Goal: Task Accomplishment & Management: Use online tool/utility

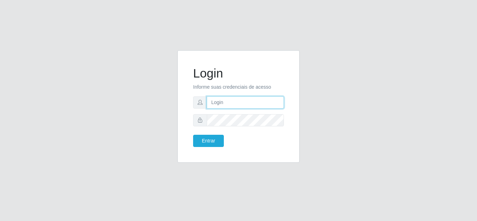
click at [232, 101] on input "text" at bounding box center [245, 102] width 77 height 12
type input "paulo.braz@queirozatacadao.com.br"
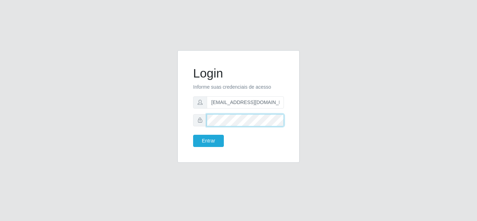
click at [193, 135] on button "Entrar" at bounding box center [208, 141] width 31 height 12
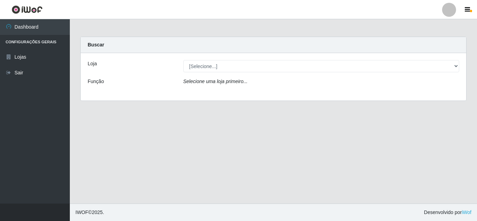
click at [365, 54] on div "Loja [Selecione...] [PERSON_NAME] Função Selecione uma loja primeiro..." at bounding box center [274, 77] width 386 height 48
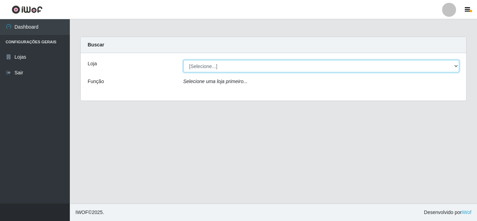
drag, startPoint x: 365, startPoint y: 62, endPoint x: 363, endPoint y: 67, distance: 5.5
click at [365, 62] on select "[Selecione...] [PERSON_NAME]" at bounding box center [321, 66] width 276 height 12
select select "523"
click at [183, 60] on select "[Selecione...] [PERSON_NAME]" at bounding box center [321, 66] width 276 height 12
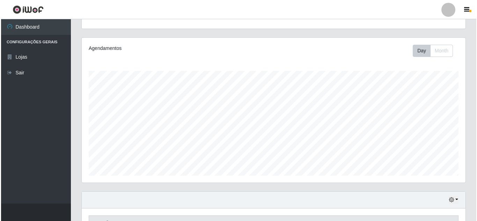
scroll to position [150, 0]
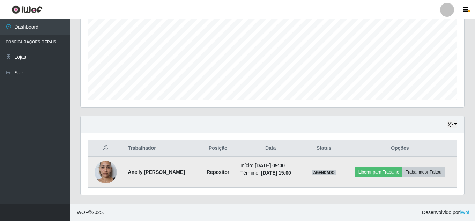
click at [109, 172] on img at bounding box center [106, 172] width 22 height 40
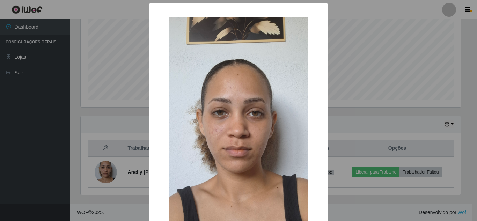
click at [368, 105] on div "× OK Cancel" at bounding box center [238, 110] width 477 height 221
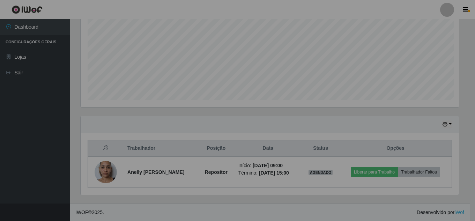
scroll to position [145, 384]
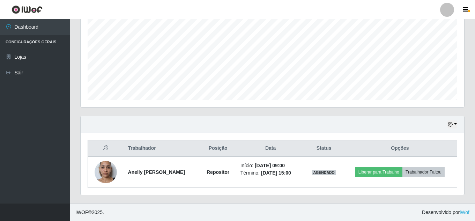
click at [459, 122] on div "Hoje 1 dia 3 dias 1 Semana Não encerrados" at bounding box center [273, 124] width 384 height 17
click at [457, 123] on button "button" at bounding box center [453, 125] width 10 height 8
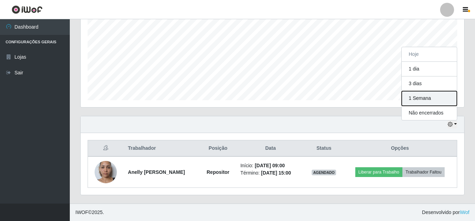
click at [431, 102] on button "1 Semana" at bounding box center [429, 98] width 55 height 15
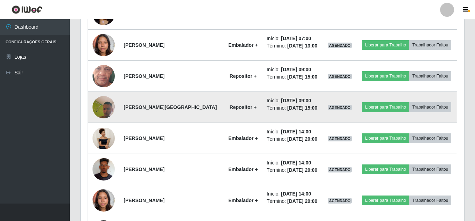
scroll to position [569, 0]
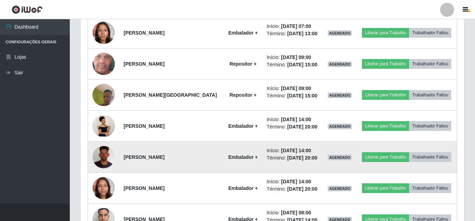
click at [104, 161] on img at bounding box center [104, 157] width 22 height 50
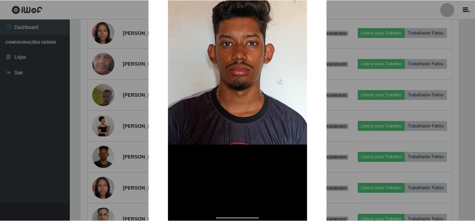
scroll to position [151, 0]
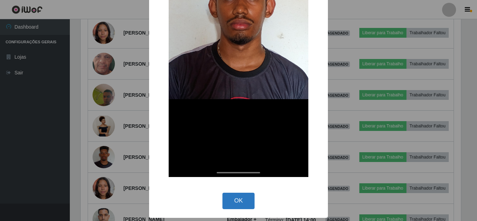
click at [247, 200] on button "OK" at bounding box center [239, 201] width 32 height 16
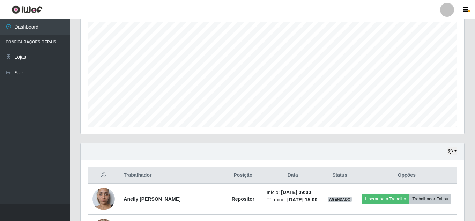
scroll to position [175, 0]
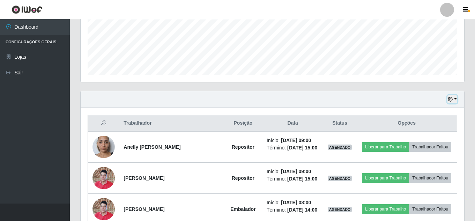
click at [453, 100] on icon "button" at bounding box center [450, 99] width 5 height 5
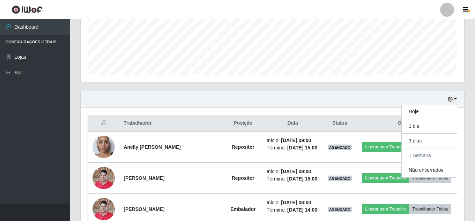
click at [394, 101] on div "Hoje 1 dia 3 dias 1 Semana Não encerrados" at bounding box center [273, 99] width 384 height 17
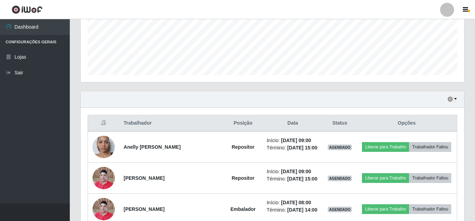
scroll to position [0, 0]
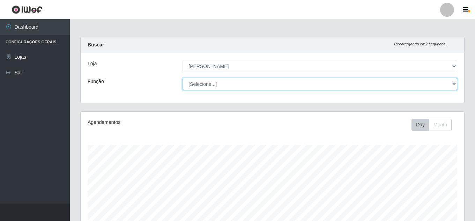
click at [349, 85] on select "[Selecione...] Embalador Embalador + Embalador ++ Repositor Repositor + Reposit…" at bounding box center [320, 84] width 275 height 12
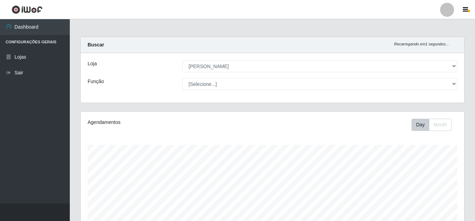
click at [181, 85] on div "[Selecione...] Embalador Embalador + Embalador ++ Repositor Repositor + Reposit…" at bounding box center [319, 84] width 285 height 12
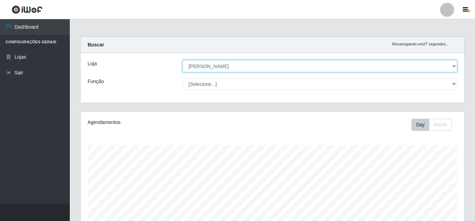
click at [452, 61] on select "[Selecione...] [PERSON_NAME]" at bounding box center [320, 66] width 275 height 12
click at [183, 60] on select "[Selecione...] [PERSON_NAME]" at bounding box center [320, 66] width 275 height 12
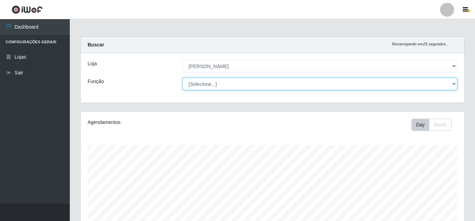
click at [399, 86] on select "[Selecione...] Embalador Embalador + Embalador ++ Repositor Repositor + Reposit…" at bounding box center [320, 84] width 275 height 12
click at [183, 78] on select "[Selecione...] Embalador Embalador + Embalador ++ Repositor Repositor + Reposit…" at bounding box center [320, 84] width 275 height 12
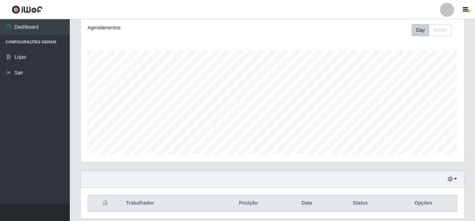
scroll to position [118, 0]
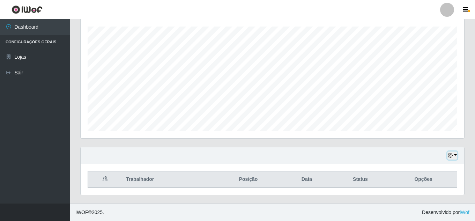
click at [457, 153] on button "button" at bounding box center [453, 156] width 10 height 8
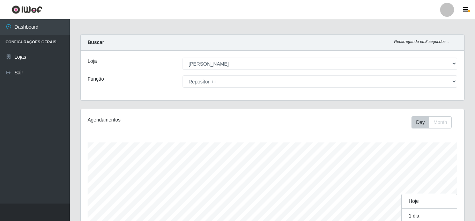
scroll to position [0, 0]
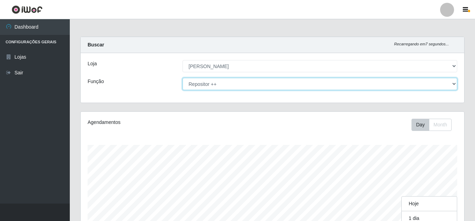
click at [268, 89] on select "[Selecione...] Embalador Embalador + Embalador ++ Repositor Repositor + Reposit…" at bounding box center [320, 84] width 275 height 12
click at [183, 78] on select "[Selecione...] Embalador Embalador + Embalador ++ Repositor Repositor + Reposit…" at bounding box center [320, 84] width 275 height 12
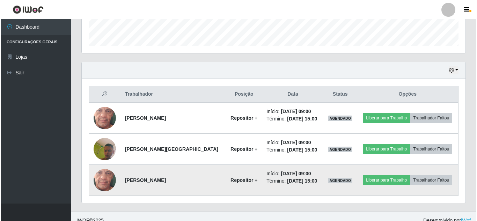
scroll to position [212, 0]
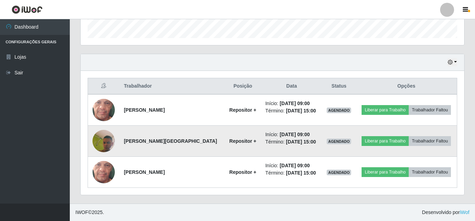
click at [110, 142] on img at bounding box center [104, 141] width 22 height 50
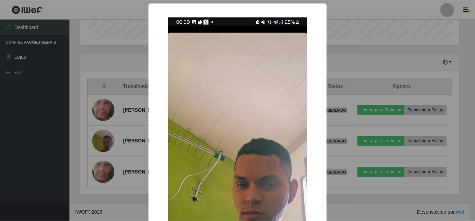
scroll to position [152, 0]
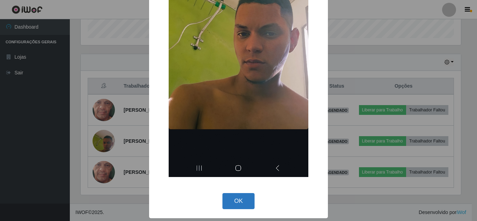
click at [243, 195] on button "OK" at bounding box center [239, 201] width 32 height 16
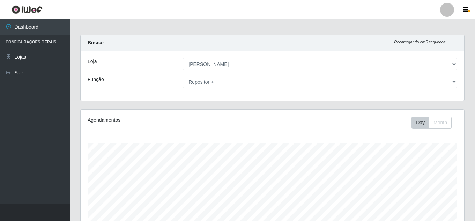
scroll to position [0, 0]
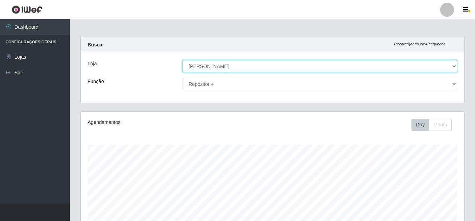
click at [450, 64] on select "[Selecione...] [PERSON_NAME]" at bounding box center [320, 66] width 275 height 12
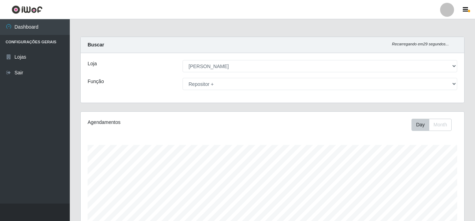
click at [296, 57] on div "Loja [Selecione...] [PERSON_NAME] Função [Selecione...] Embalador Embalador + E…" at bounding box center [273, 78] width 384 height 50
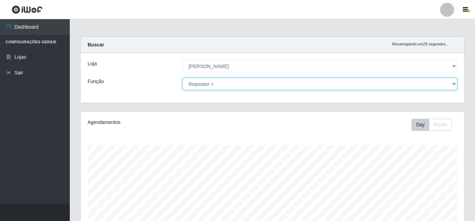
drag, startPoint x: 227, startPoint y: 81, endPoint x: 227, endPoint y: 85, distance: 3.8
click at [227, 81] on select "[Selecione...] Embalador Embalador + Embalador ++ Repositor Repositor + Reposit…" at bounding box center [320, 84] width 275 height 12
select select "[Selecione...]"
click at [183, 78] on select "[Selecione...] Embalador Embalador + Embalador ++ Repositor Repositor + Reposit…" at bounding box center [320, 84] width 275 height 12
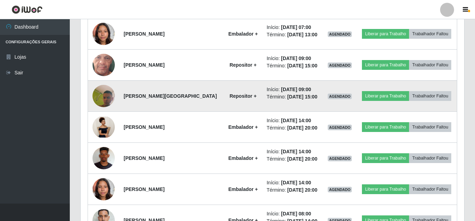
scroll to position [607, 0]
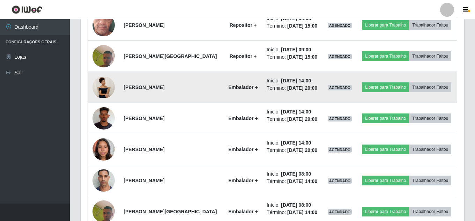
click at [144, 88] on strong "Mariana Lima Teixeira" at bounding box center [144, 88] width 41 height 6
click at [233, 90] on strong "Embalador +" at bounding box center [242, 88] width 29 height 6
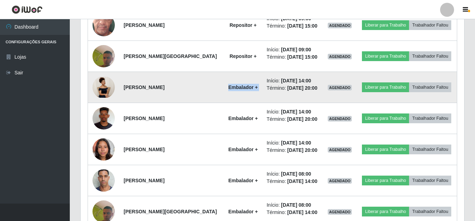
click at [233, 90] on strong "Embalador +" at bounding box center [242, 88] width 29 height 6
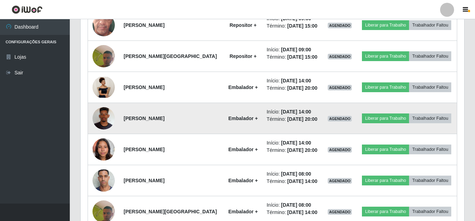
click at [148, 121] on strong "Marcelino Cruz dos Santos" at bounding box center [144, 119] width 41 height 6
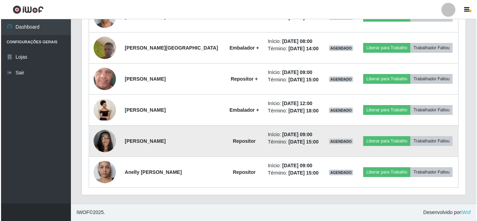
scroll to position [632, 0]
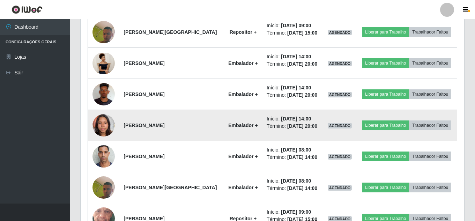
click at [104, 123] on img at bounding box center [104, 125] width 22 height 30
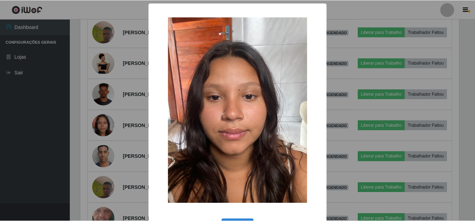
scroll to position [26, 0]
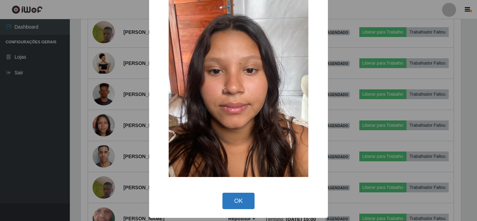
click at [239, 198] on button "OK" at bounding box center [239, 201] width 32 height 16
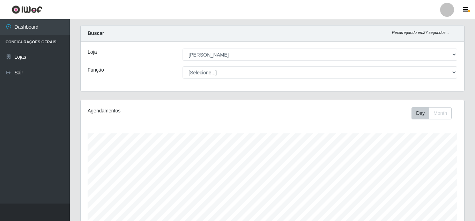
scroll to position [0, 0]
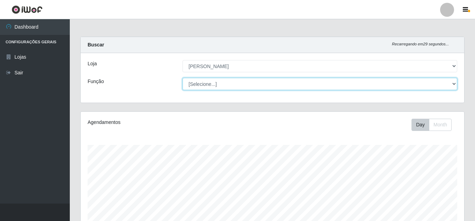
click at [239, 84] on select "[Selecione...] Embalador Embalador + Embalador ++ Repositor Repositor + Reposit…" at bounding box center [320, 84] width 275 height 12
click at [228, 84] on select "[Selecione...] Embalador Embalador + Embalador ++ Repositor Repositor + Reposit…" at bounding box center [320, 84] width 275 height 12
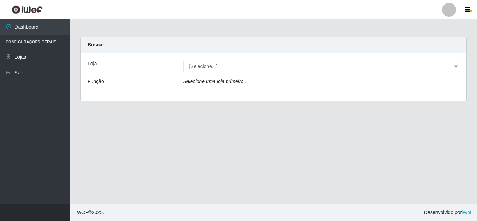
click at [231, 75] on div "Loja [Selecione...] [PERSON_NAME] Função Selecione uma loja primeiro..." at bounding box center [274, 77] width 386 height 48
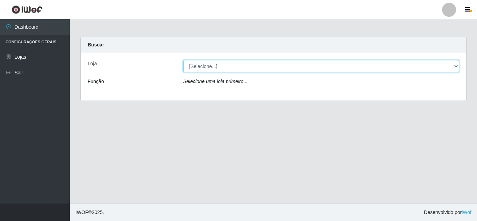
click at [230, 70] on select "[Selecione...] [PERSON_NAME]" at bounding box center [321, 66] width 276 height 12
select select "523"
click at [183, 60] on select "[Selecione...] [PERSON_NAME]" at bounding box center [321, 66] width 276 height 12
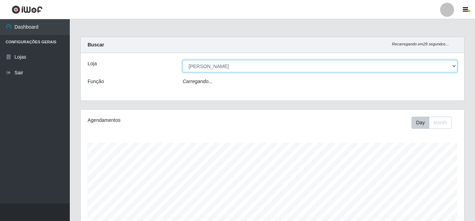
scroll to position [145, 384]
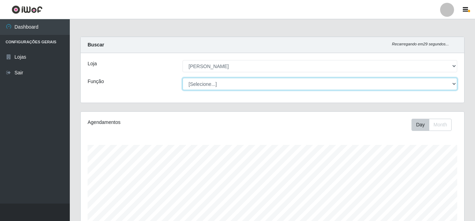
click at [233, 84] on select "[Selecione...] Embalador Embalador + Embalador ++ Repositor Repositor + Reposit…" at bounding box center [320, 84] width 275 height 12
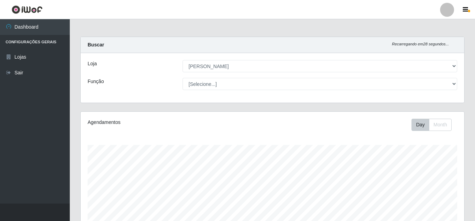
click at [158, 78] on div "Loja [Selecione...] [PERSON_NAME] Função [Selecione...] Embalador Embalador + E…" at bounding box center [273, 78] width 384 height 50
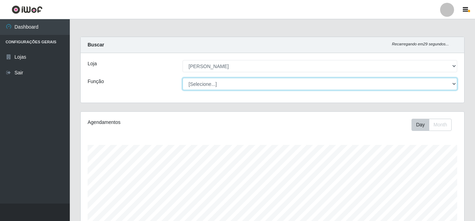
click at [223, 85] on select "[Selecione...] Embalador Embalador + Embalador ++ Repositor Repositor + Reposit…" at bounding box center [320, 84] width 275 height 12
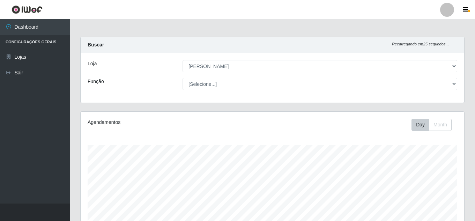
click at [161, 72] on div "Loja [Selecione...] [PERSON_NAME] Função [Selecione...] Embalador Embalador + E…" at bounding box center [273, 78] width 384 height 50
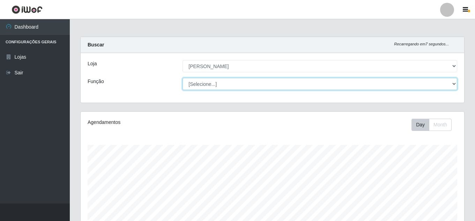
drag, startPoint x: 279, startPoint y: 80, endPoint x: 274, endPoint y: 87, distance: 8.5
click at [278, 81] on select "[Selecione...] Embalador Embalador + Embalador ++ Repositor Repositor + Reposit…" at bounding box center [320, 84] width 275 height 12
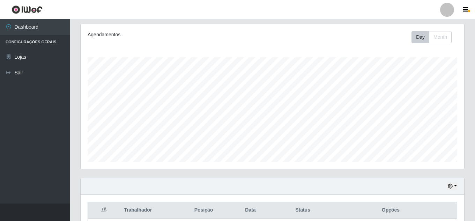
scroll to position [155, 0]
